Goal: Task Accomplishment & Management: Manage account settings

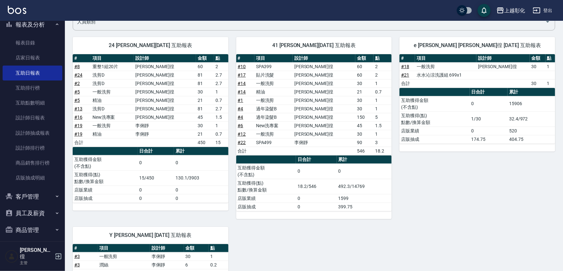
scroll to position [208, 0]
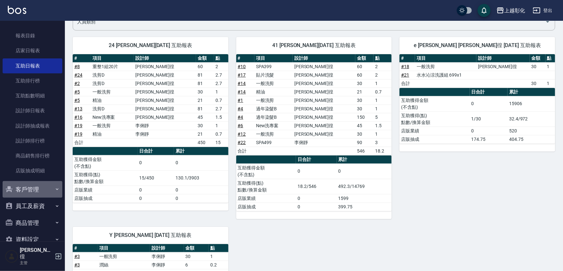
click at [36, 190] on button "客戶管理" at bounding box center [33, 189] width 60 height 17
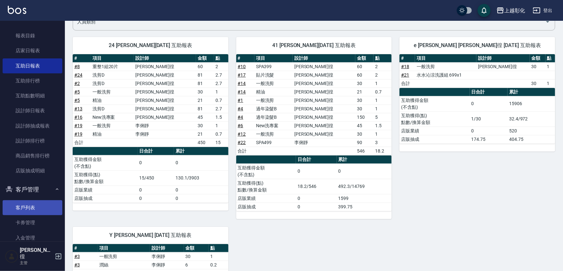
click at [30, 204] on link "客戶列表" at bounding box center [33, 207] width 60 height 15
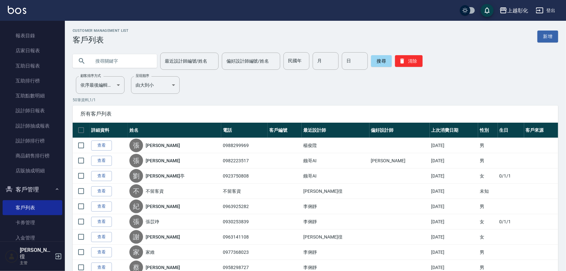
click at [118, 66] on input "text" at bounding box center [121, 61] width 61 height 18
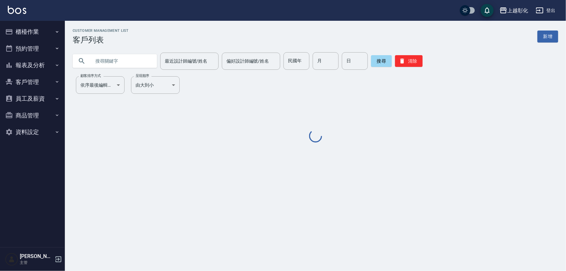
click at [111, 64] on input "text" at bounding box center [121, 61] width 61 height 18
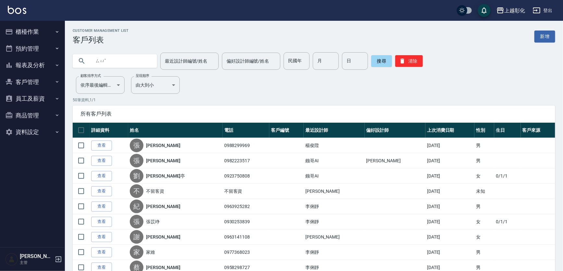
type input "ㄙ"
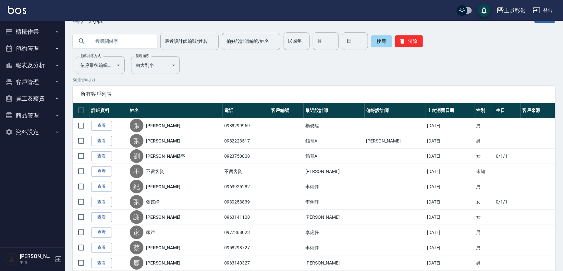
scroll to position [1, 0]
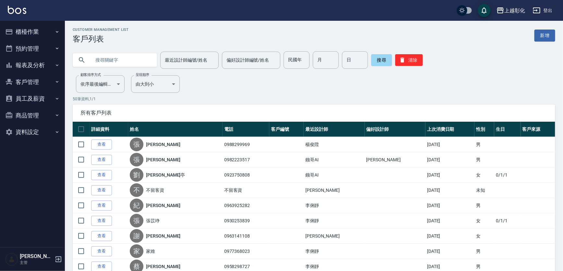
click at [116, 59] on input "text" at bounding box center [121, 60] width 61 height 18
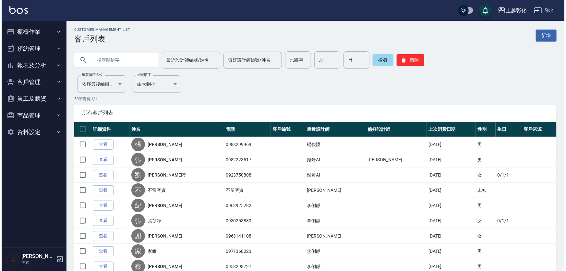
scroll to position [0, 0]
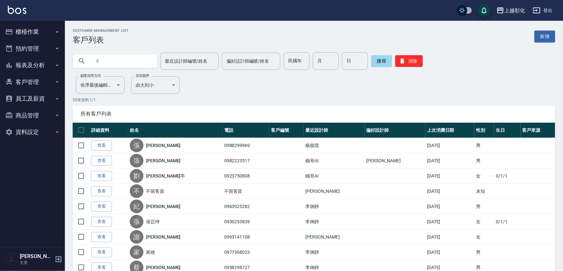
type input "ㄑ"
type input "("
type input "ㄞ"
type input "5"
type input "0921586"
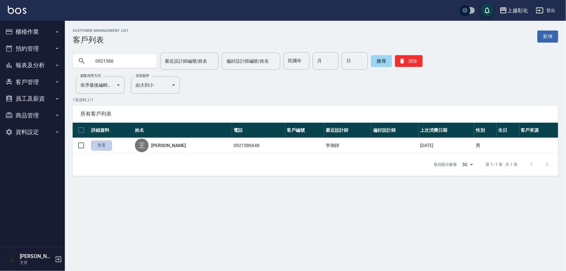
click at [99, 147] on link "查看" at bounding box center [101, 145] width 21 height 10
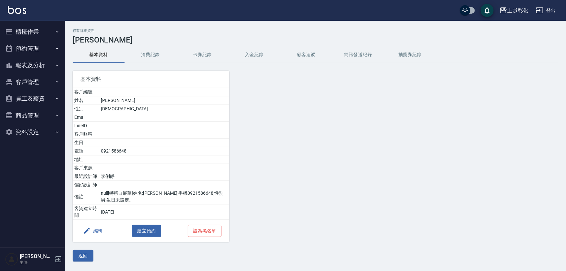
click at [247, 51] on button "入金紀錄" at bounding box center [254, 55] width 52 height 16
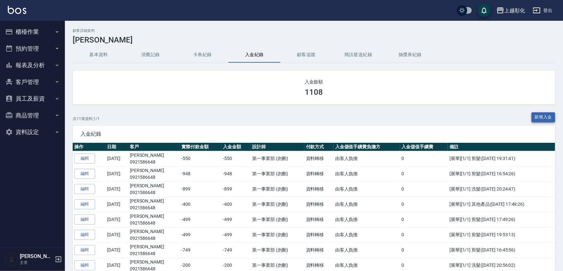
click at [537, 122] on button "新增入金" at bounding box center [543, 117] width 24 height 10
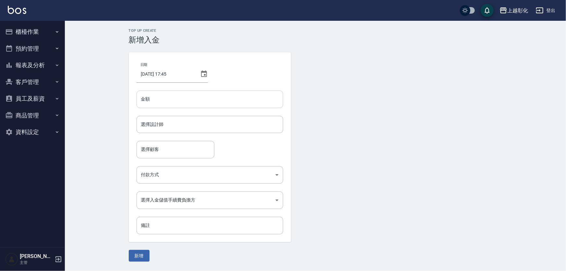
click at [171, 92] on input "金額" at bounding box center [210, 100] width 147 height 18
type input "2"
type input "3000"
click at [163, 122] on input "選擇設計師" at bounding box center [210, 124] width 141 height 11
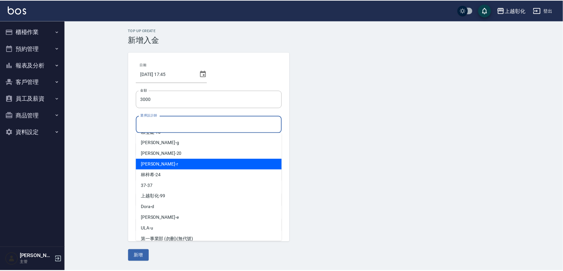
scroll to position [29, 0]
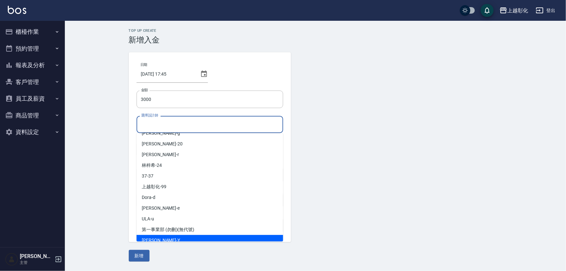
click at [167, 239] on div "YURI -Y" at bounding box center [210, 240] width 147 height 11
type input "YURI-Y"
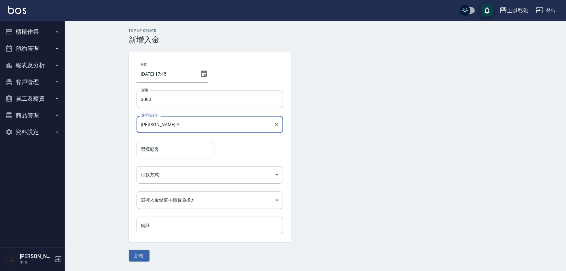
click at [159, 148] on input "選擇顧客" at bounding box center [176, 149] width 72 height 11
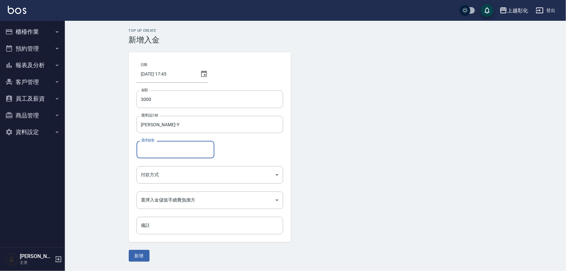
click at [163, 150] on input "選擇顧客" at bounding box center [176, 149] width 72 height 11
click at [169, 165] on span "王捷毅 / 0921586648" at bounding box center [185, 166] width 97 height 11
type input "王捷毅/0921586648"
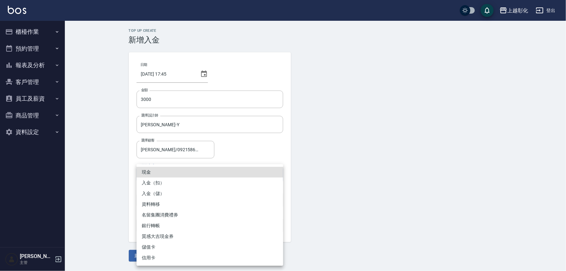
click at [169, 169] on body "上越彰化 登出 櫃檯作業 打帳單 帳單列表 現金收支登錄 材料自購登錄 每日結帳 排班表 現場電腦打卡 預約管理 預約管理 單日預約紀錄 單週預約紀錄 報表及…" at bounding box center [283, 135] width 566 height 271
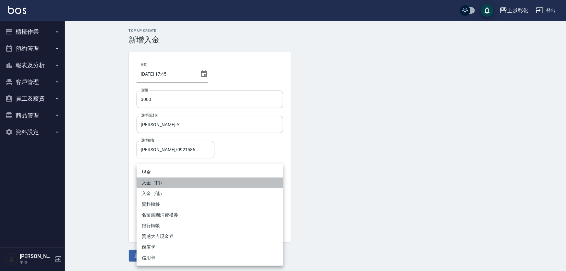
click at [165, 179] on li "入金（扣）" at bounding box center [210, 182] width 147 height 11
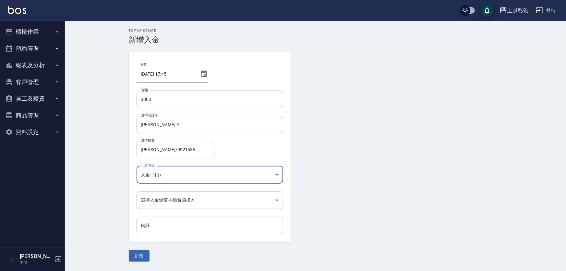
click at [165, 173] on body "上越彰化 登出 櫃檯作業 打帳單 帳單列表 現金收支登錄 材料自購登錄 每日結帳 排班表 現場電腦打卡 預約管理 預約管理 單日預約紀錄 單週預約紀錄 報表及…" at bounding box center [283, 135] width 566 height 271
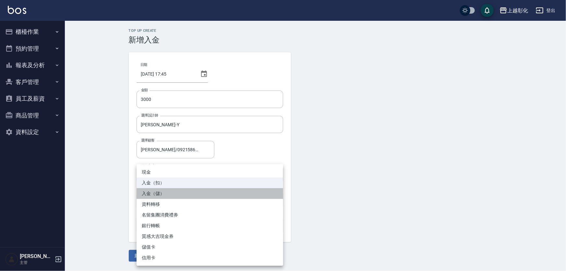
click at [166, 196] on li "入金（儲）" at bounding box center [210, 193] width 147 height 11
type input "入金（儲）"
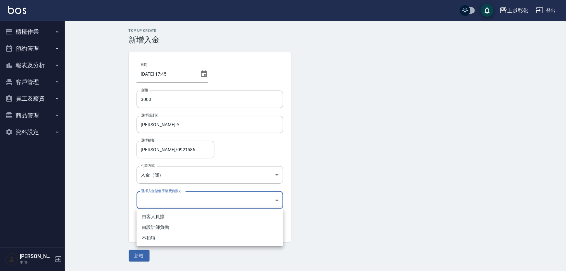
click at [166, 203] on body "上越彰化 登出 櫃檯作業 打帳單 帳單列表 現金收支登錄 材料自購登錄 每日結帳 排班表 現場電腦打卡 預約管理 預約管理 單日預約紀錄 單週預約紀錄 報表及…" at bounding box center [283, 135] width 566 height 271
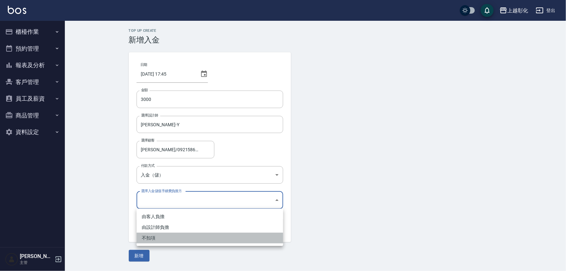
drag, startPoint x: 164, startPoint y: 236, endPoint x: 152, endPoint y: 247, distance: 17.2
click at [162, 238] on li "不扣項" at bounding box center [210, 238] width 147 height 11
type input "WITHOUTHANDLINGFEE"
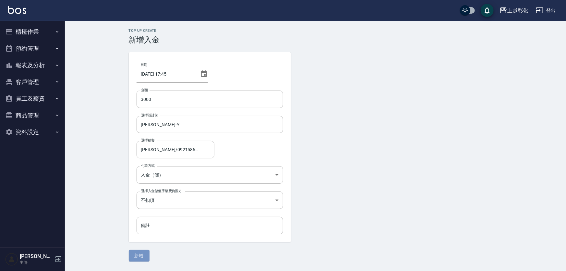
click at [142, 253] on button "新增" at bounding box center [139, 256] width 21 height 12
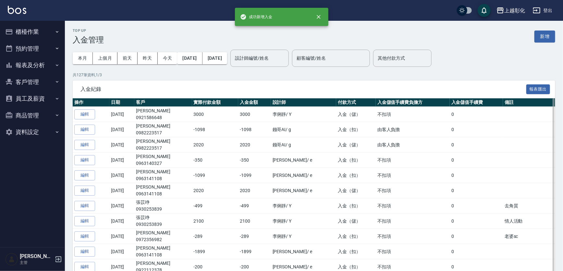
click at [217, 106] on th "實際付款金額" at bounding box center [215, 102] width 46 height 8
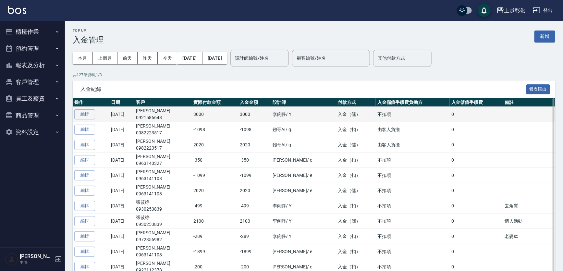
click at [211, 117] on td "3000" at bounding box center [215, 114] width 46 height 15
click at [134, 118] on td "[DATE]" at bounding box center [121, 114] width 25 height 15
click at [134, 117] on td "[DATE]" at bounding box center [121, 114] width 25 height 15
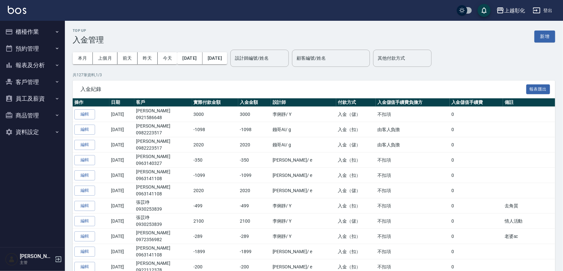
click at [38, 78] on button "客戶管理" at bounding box center [33, 82] width 60 height 17
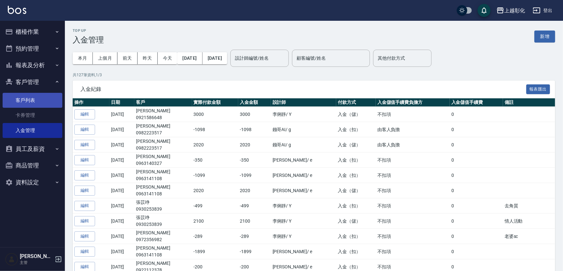
click at [36, 103] on link "客戶列表" at bounding box center [33, 100] width 60 height 15
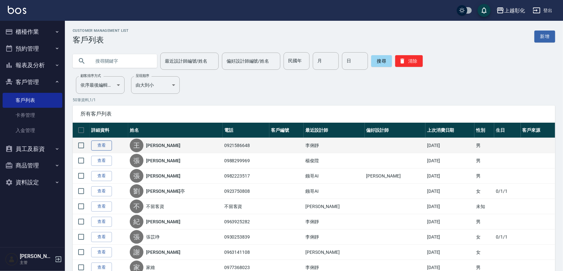
click at [105, 147] on link "查看" at bounding box center [101, 145] width 21 height 10
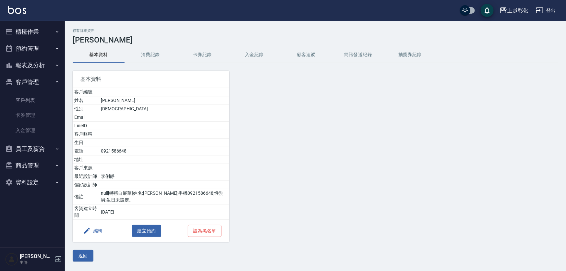
click at [245, 54] on button "入金紀錄" at bounding box center [254, 55] width 52 height 16
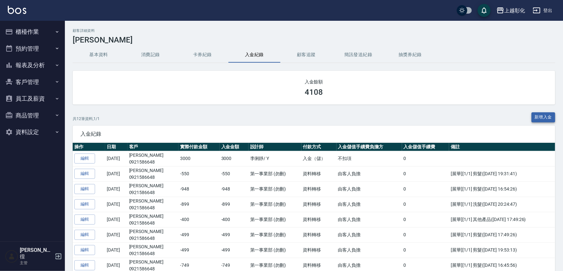
click at [547, 117] on button "新增入金" at bounding box center [543, 117] width 24 height 10
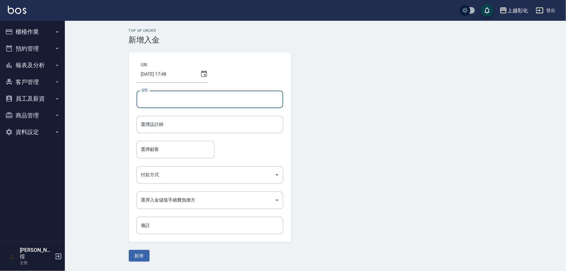
click at [163, 104] on input "金額" at bounding box center [210, 100] width 147 height 18
type input "-1597"
click at [163, 123] on input "選擇設計師" at bounding box center [210, 124] width 141 height 11
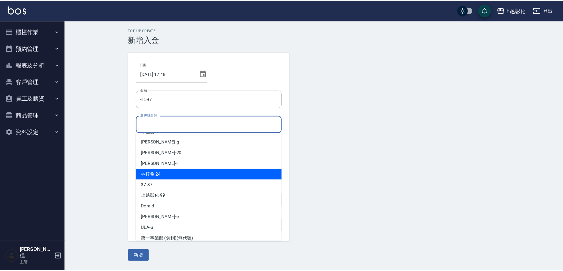
scroll to position [46, 0]
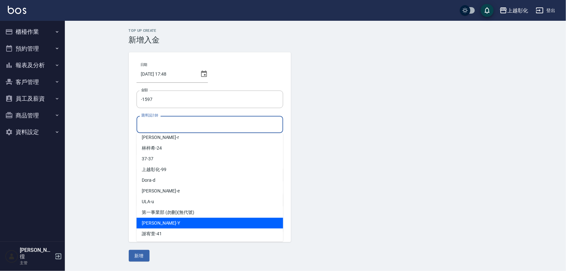
click at [150, 226] on div "[PERSON_NAME] -Y" at bounding box center [210, 223] width 147 height 11
type input "[PERSON_NAME]-Y"
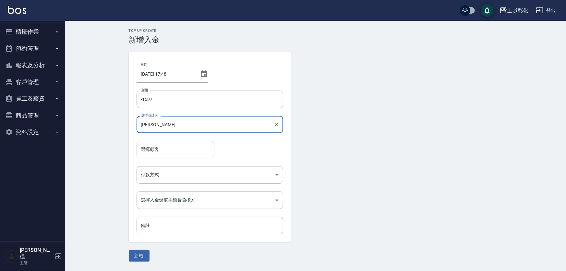
click at [152, 154] on input "選擇顧客" at bounding box center [176, 149] width 72 height 11
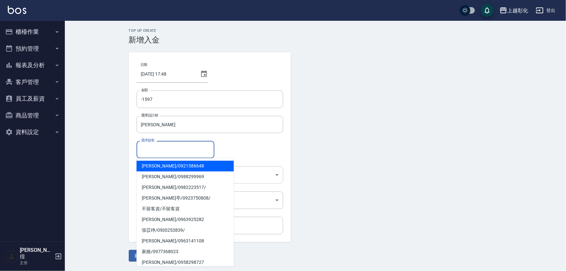
click at [171, 167] on span "王捷毅 / 0921586648" at bounding box center [185, 166] width 97 height 11
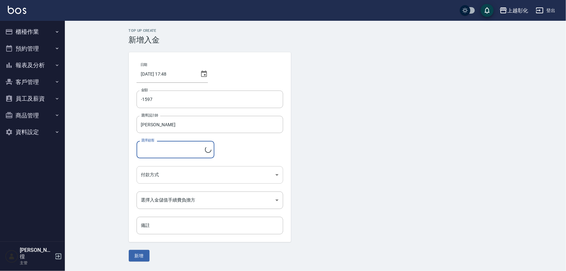
type input "王捷毅/0921586648"
click at [170, 172] on body "上越彰化 登出 櫃檯作業 打帳單 帳單列表 現金收支登錄 材料自購登錄 每日結帳 排班表 現場電腦打卡 預約管理 預約管理 單日預約紀錄 單週預約紀錄 報表及…" at bounding box center [283, 135] width 566 height 271
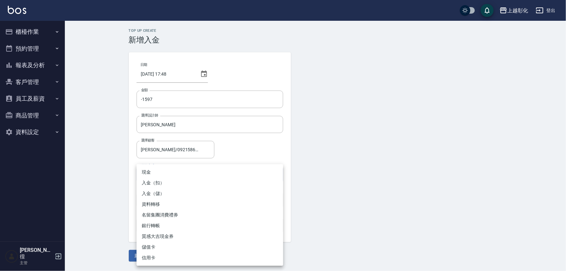
click at [162, 181] on li "入金（扣）" at bounding box center [210, 182] width 147 height 11
type input "入金（扣）"
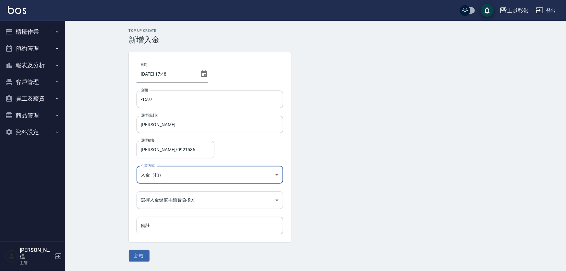
click at [169, 198] on body "上越彰化 登出 櫃檯作業 打帳單 帳單列表 現金收支登錄 材料自購登錄 每日結帳 排班表 現場電腦打卡 預約管理 預約管理 單日預約紀錄 單週預約紀錄 報表及…" at bounding box center [283, 135] width 566 height 271
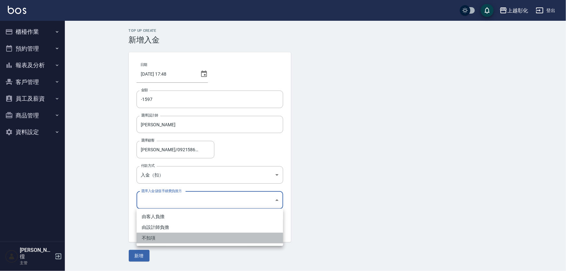
click at [155, 235] on li "不扣項" at bounding box center [210, 238] width 147 height 11
type input "WITHOUTHANDLINGFEE"
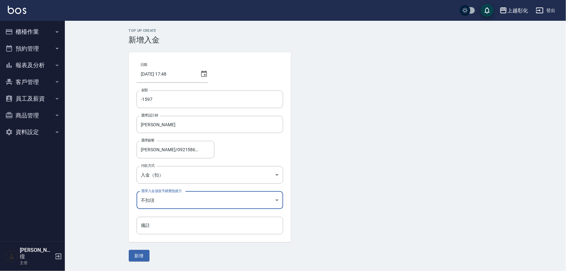
click at [136, 251] on button "新增" at bounding box center [139, 256] width 21 height 12
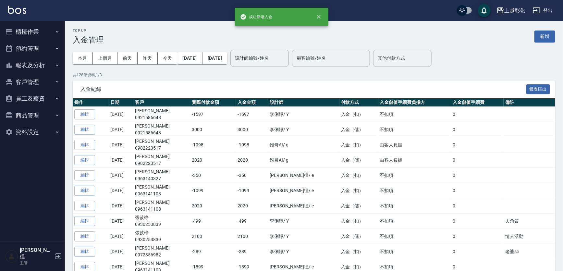
click at [30, 97] on button "員工及薪資" at bounding box center [33, 98] width 60 height 17
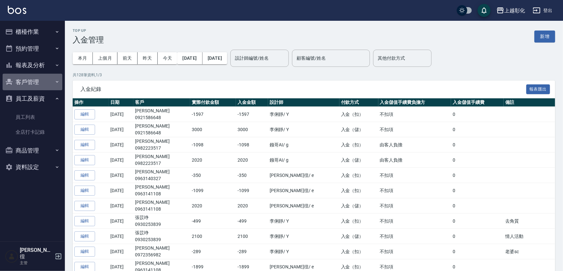
click at [31, 86] on button "客戶管理" at bounding box center [33, 82] width 60 height 17
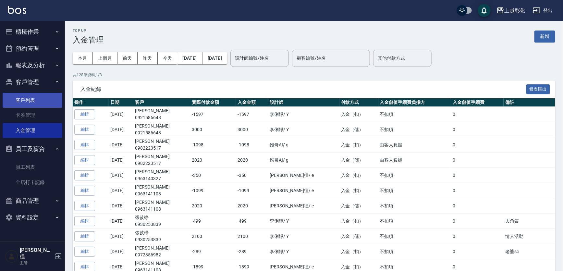
click at [33, 96] on link "客戶列表" at bounding box center [33, 100] width 60 height 15
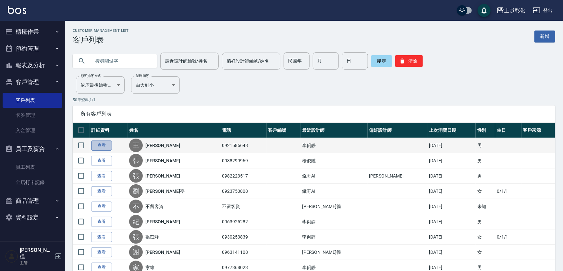
click at [108, 146] on link "查看" at bounding box center [101, 145] width 21 height 10
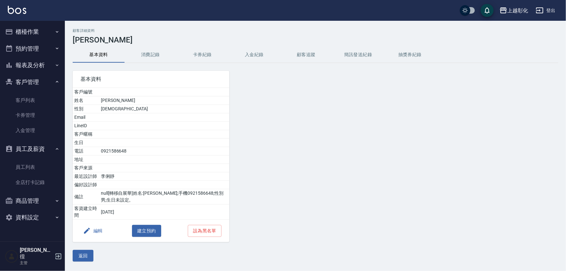
click at [253, 50] on button "入金紀錄" at bounding box center [254, 55] width 52 height 16
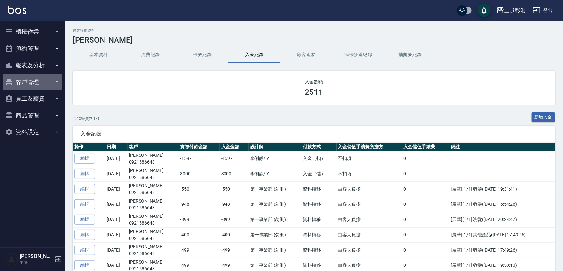
click at [50, 86] on button "客戶管理" at bounding box center [33, 82] width 60 height 17
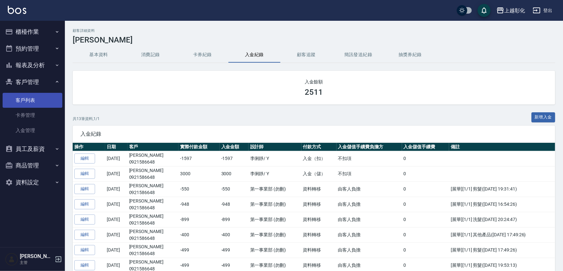
click at [35, 103] on link "客戶列表" at bounding box center [33, 100] width 60 height 15
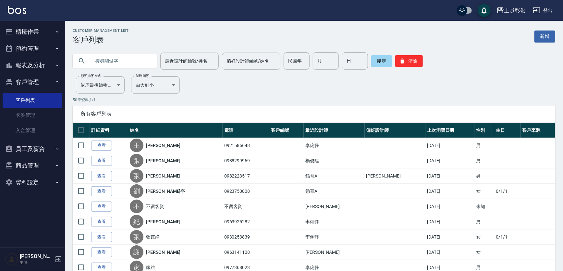
click at [120, 63] on input "text" at bounding box center [121, 61] width 61 height 18
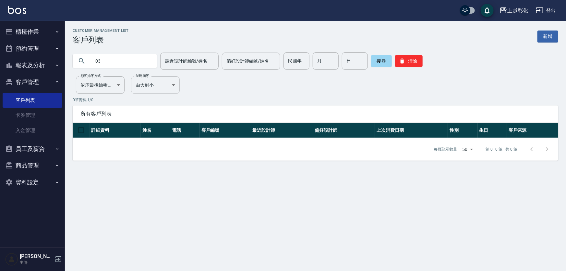
type input "0"
type input "0921363574"
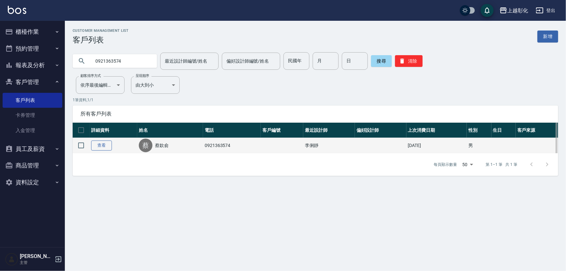
click at [98, 147] on link "查看" at bounding box center [101, 145] width 21 height 10
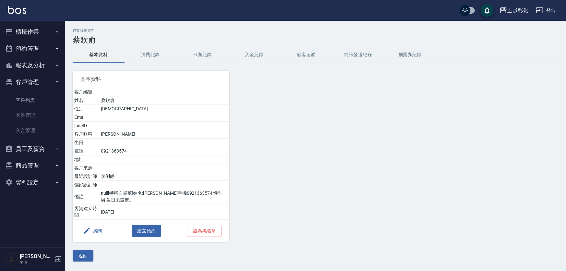
click at [251, 55] on button "入金紀錄" at bounding box center [254, 55] width 52 height 16
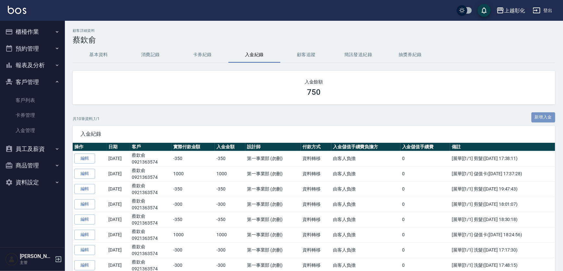
click at [545, 115] on button "新增入金" at bounding box center [543, 117] width 24 height 10
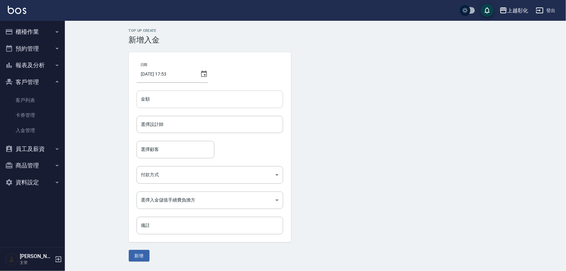
click at [181, 99] on input "金額" at bounding box center [210, 100] width 147 height 18
type input "-350"
click at [159, 127] on input "選擇設計師" at bounding box center [210, 124] width 141 height 11
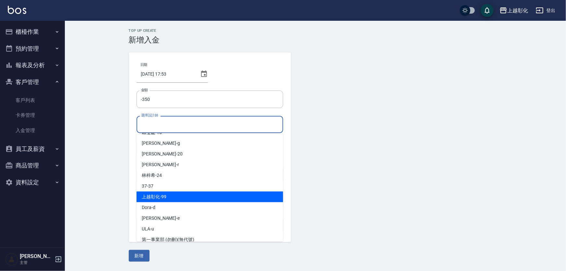
scroll to position [46, 0]
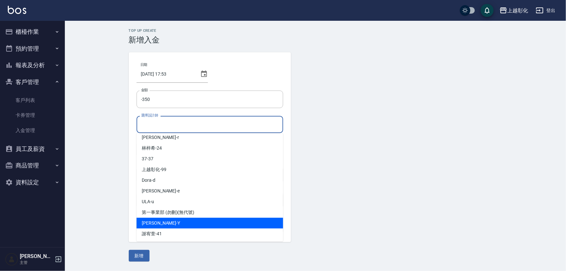
click at [213, 224] on div "[PERSON_NAME] -Y" at bounding box center [210, 223] width 147 height 11
type input "[PERSON_NAME]-Y"
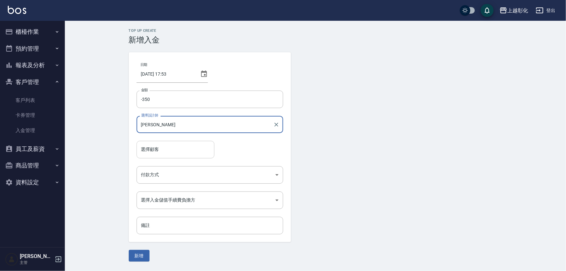
click at [201, 155] on div "選擇顧客" at bounding box center [176, 149] width 78 height 17
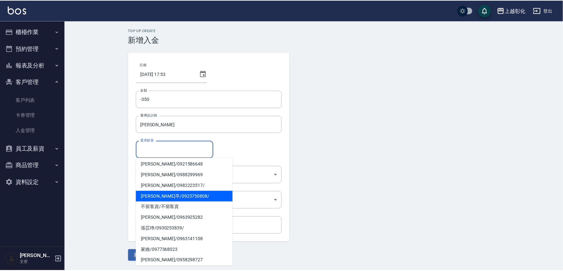
scroll to position [0, 0]
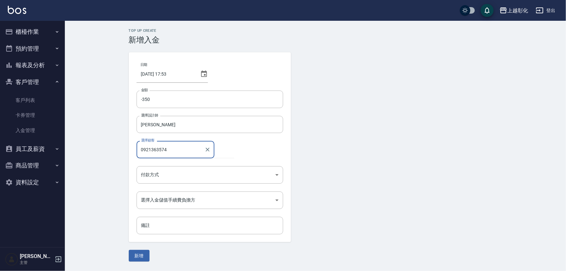
click at [129, 250] on button "新增" at bounding box center [139, 256] width 21 height 12
type input "蔡欽俞/0921363574"
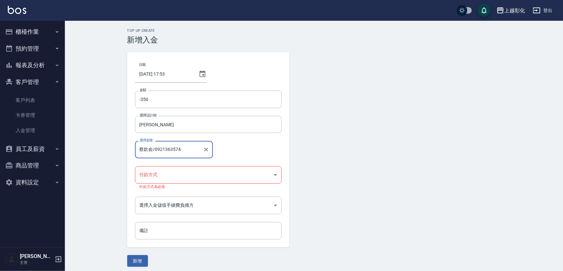
click at [191, 181] on body "上越彰化 登出 櫃檯作業 打帳單 帳單列表 現金收支登錄 材料自購登錄 每日結帳 排班表 現場電腦打卡 預約管理 預約管理 單日預約紀錄 單週預約紀錄 報表及…" at bounding box center [281, 137] width 563 height 274
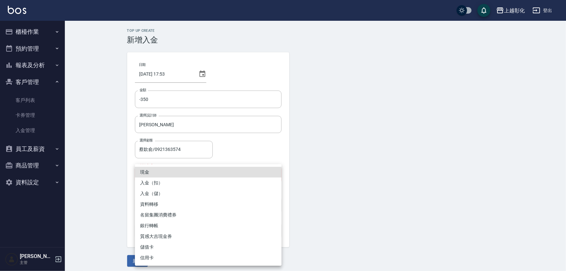
click at [193, 182] on li "入金（扣）" at bounding box center [208, 182] width 147 height 11
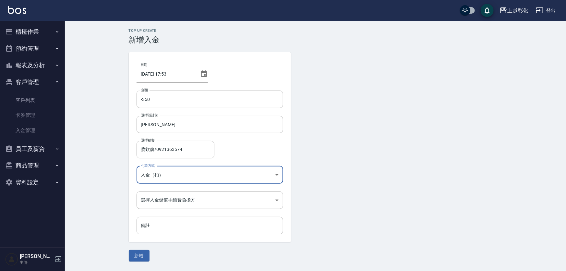
type input "入金（扣）"
click at [199, 201] on body "上越彰化 登出 櫃檯作業 打帳單 帳單列表 現金收支登錄 材料自購登錄 每日結帳 排班表 現場電腦打卡 預約管理 預約管理 單日預約紀錄 單週預約紀錄 報表及…" at bounding box center [283, 135] width 566 height 271
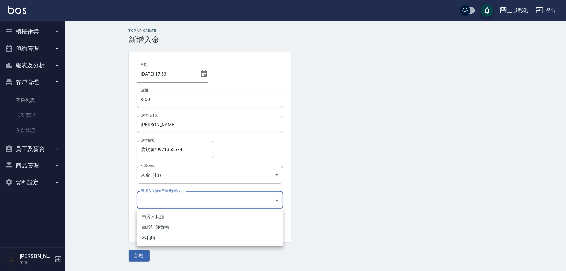
click at [190, 235] on li "不扣項" at bounding box center [210, 238] width 147 height 11
type input "WITHOUTHANDLINGFEE"
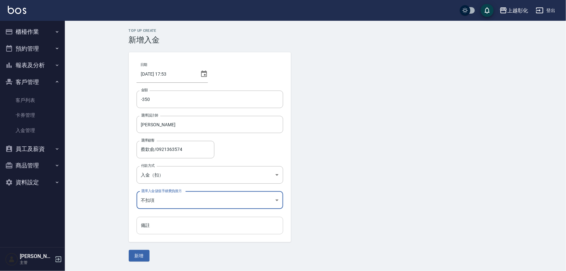
click at [197, 226] on input "備註" at bounding box center [210, 226] width 147 height 18
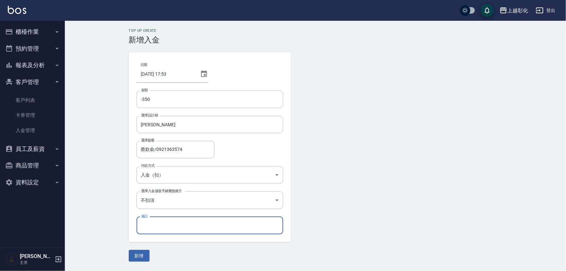
click at [222, 226] on input "備註" at bounding box center [210, 226] width 147 height 18
click at [220, 230] on input "備註" at bounding box center [210, 226] width 147 height 18
click at [211, 236] on div "日期 2025/08/22 17:53 金額 -350 金額 選擇設計師 YURI-Y 選擇設計師 選擇顧客 蔡欽俞/0921363574 選擇顧客 付款方式…" at bounding box center [210, 147] width 162 height 190
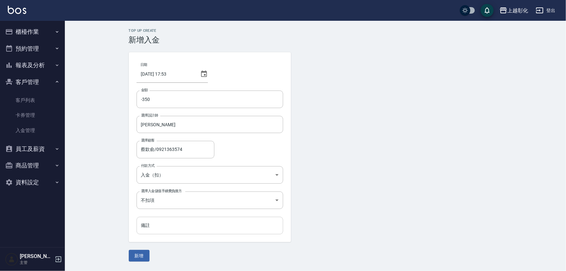
click at [155, 222] on input "備註" at bounding box center [210, 226] width 147 height 18
click at [181, 236] on div "日期 2025/08/22 17:53 金額 -350 金額 選擇設計師 YURI-Y 選擇設計師 選擇顧客 蔡欽俞/0921363574 選擇顧客 付款方式…" at bounding box center [210, 147] width 162 height 190
click at [155, 227] on input "備註" at bounding box center [210, 226] width 147 height 18
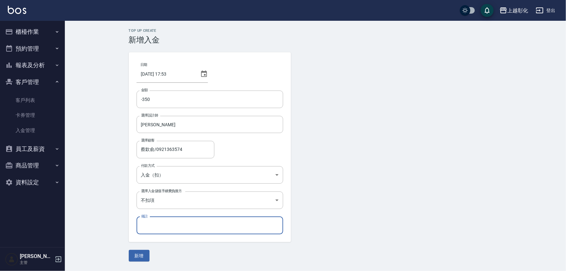
drag, startPoint x: 140, startPoint y: 257, endPoint x: 146, endPoint y: 257, distance: 6.2
click at [140, 257] on button "新增" at bounding box center [139, 256] width 21 height 12
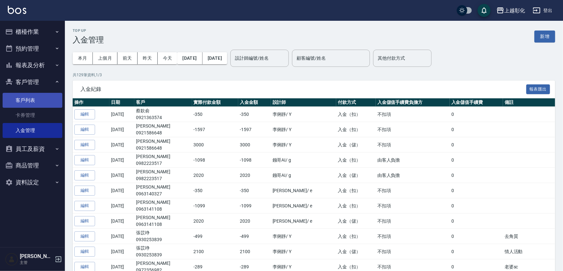
drag, startPoint x: 47, startPoint y: 101, endPoint x: 50, endPoint y: 99, distance: 3.4
click at [47, 101] on link "客戶列表" at bounding box center [33, 100] width 60 height 15
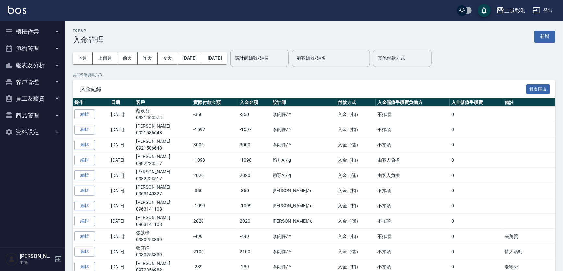
click at [30, 85] on button "客戶管理" at bounding box center [33, 82] width 60 height 17
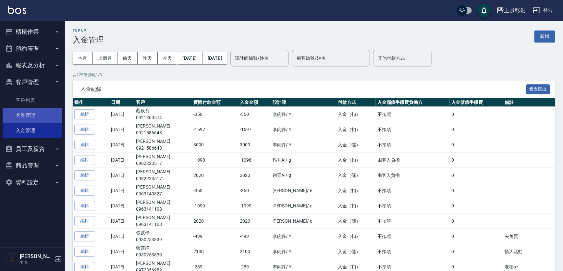
click at [38, 109] on link "卡券管理" at bounding box center [33, 115] width 60 height 15
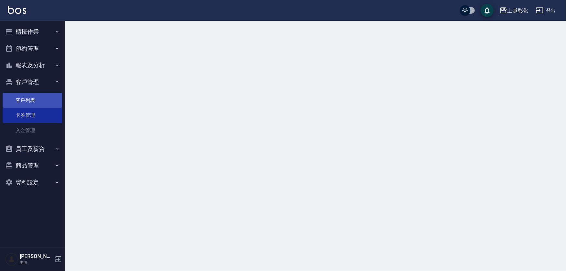
click at [40, 100] on link "客戶列表" at bounding box center [33, 100] width 60 height 15
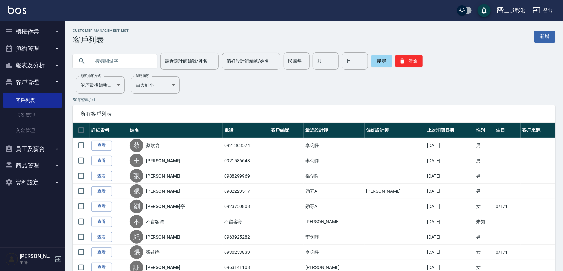
click at [122, 62] on input "text" at bounding box center [121, 61] width 61 height 18
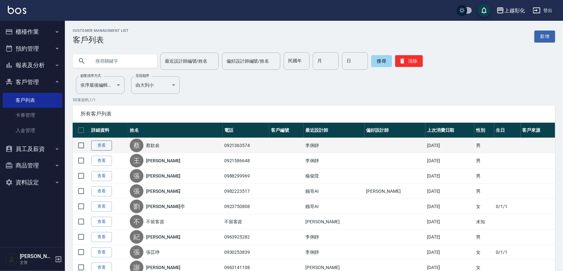
click at [103, 146] on link "查看" at bounding box center [101, 145] width 21 height 10
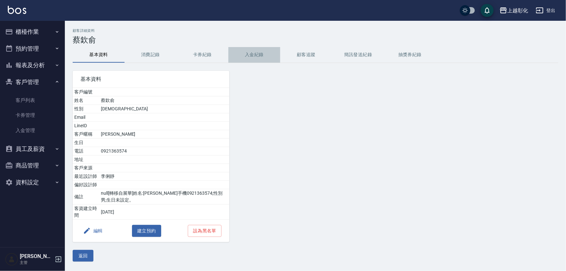
click at [245, 50] on button "入金紀錄" at bounding box center [254, 55] width 52 height 16
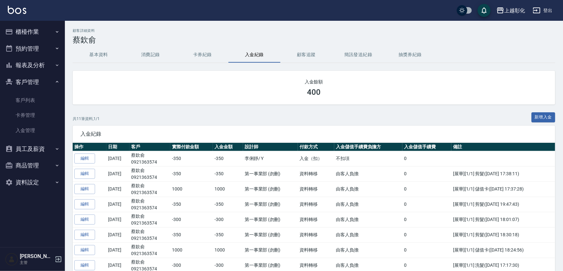
click at [47, 49] on button "預約管理" at bounding box center [33, 48] width 60 height 17
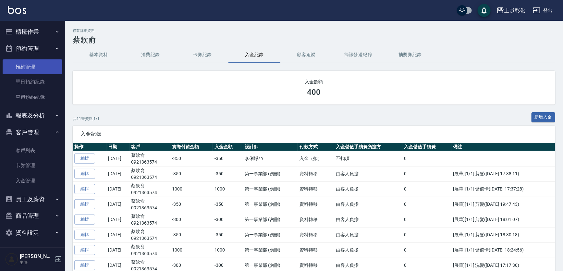
click at [33, 62] on link "預約管理" at bounding box center [33, 66] width 60 height 15
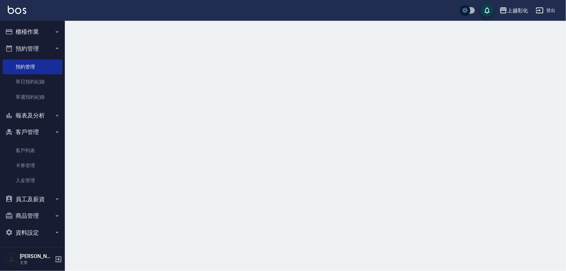
click at [38, 110] on button "報表及分析" at bounding box center [33, 115] width 60 height 17
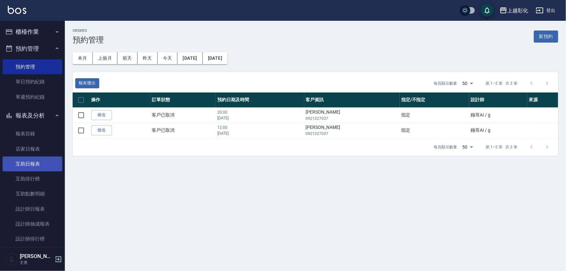
click at [26, 168] on link "互助日報表" at bounding box center [33, 163] width 60 height 15
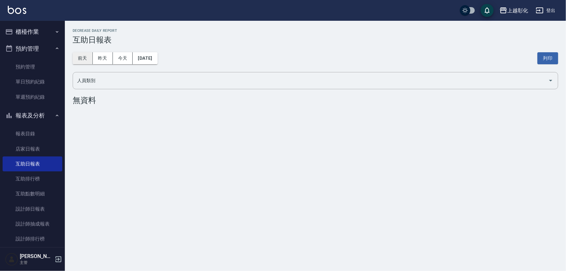
click at [86, 59] on button "前天" at bounding box center [83, 58] width 20 height 12
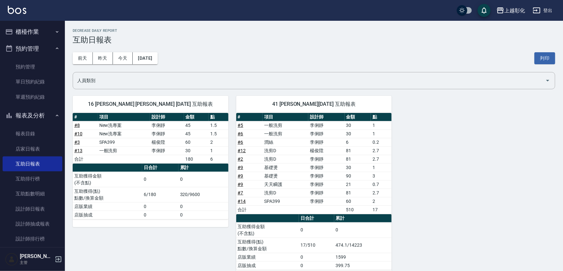
drag, startPoint x: 100, startPoint y: 60, endPoint x: 128, endPoint y: 98, distance: 47.4
click at [101, 60] on button "昨天" at bounding box center [103, 58] width 20 height 12
